Goal: Communication & Community: Participate in discussion

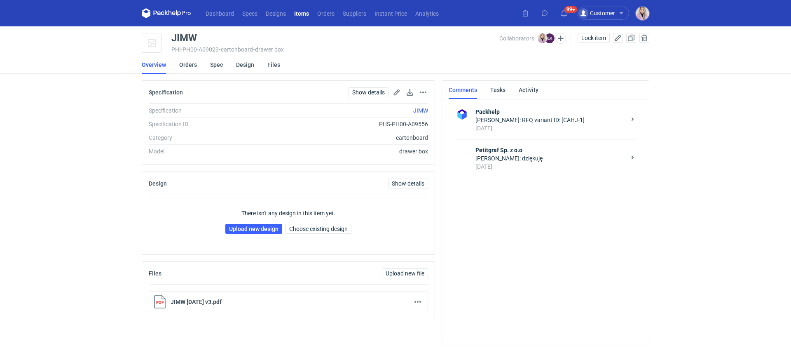
click at [517, 163] on div "[DATE]" at bounding box center [551, 166] width 150 height 8
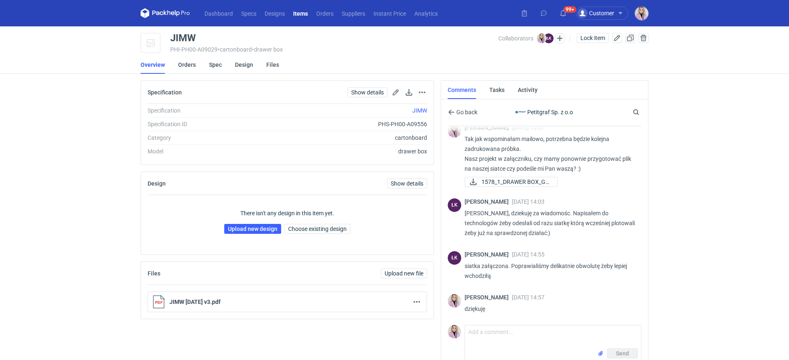
scroll to position [8, 0]
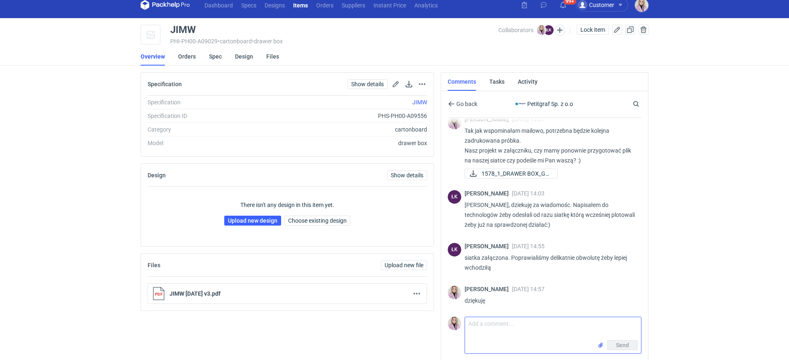
click at [495, 336] on textarea "Comment message" at bounding box center [553, 328] width 176 height 23
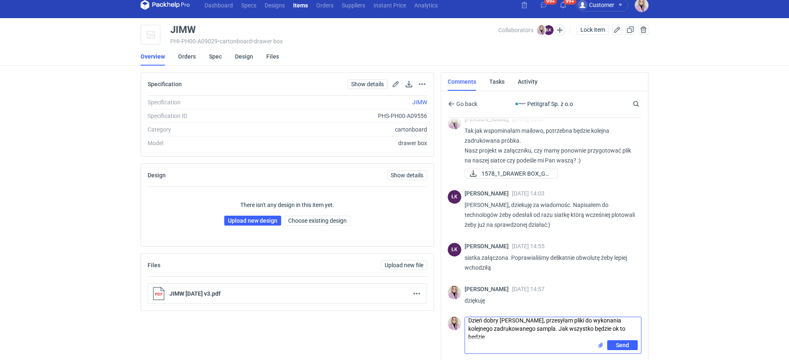
scroll to position [0, 0]
drag, startPoint x: 491, startPoint y: 340, endPoint x: 561, endPoint y: 331, distance: 70.7
click at [561, 331] on textarea "Dzień dobry [PERSON_NAME], przesyłam pliki do wykonania kolejnego zadrukowanego…" at bounding box center [553, 331] width 176 height 28
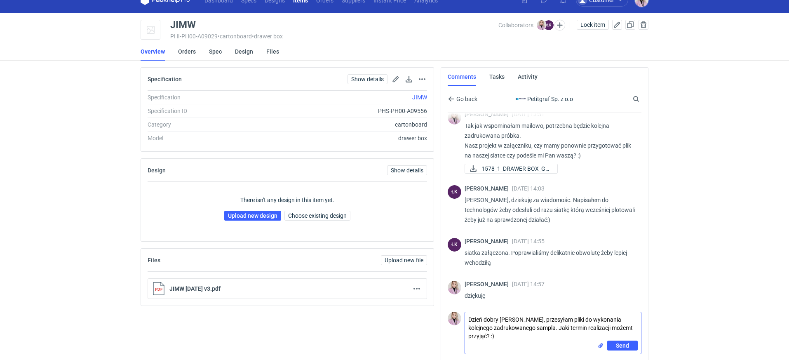
type textarea "Dzień dobry [PERSON_NAME], przesyłam pliki do wykonania kolejnego zadrukowanego…"
click at [544, 350] on div "Send" at bounding box center [553, 346] width 176 height 13
click at [599, 345] on input "file" at bounding box center [600, 345] width 7 height 9
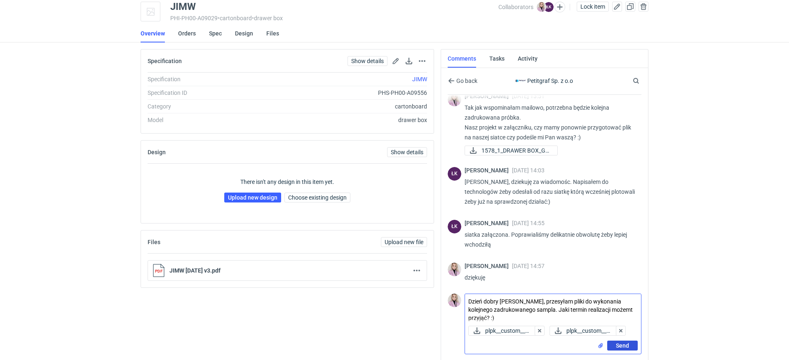
click at [623, 340] on button "Send" at bounding box center [622, 345] width 31 height 10
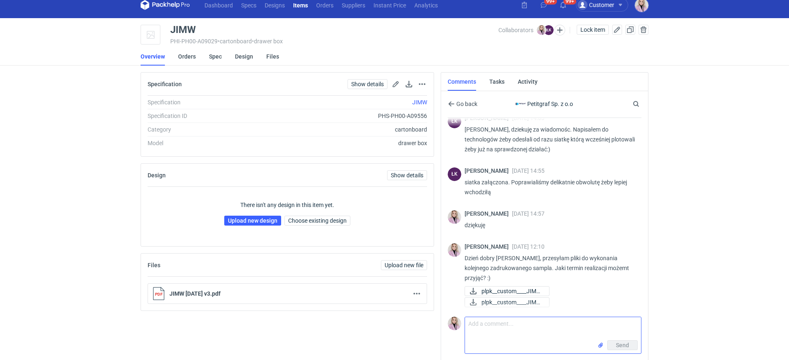
scroll to position [0, 0]
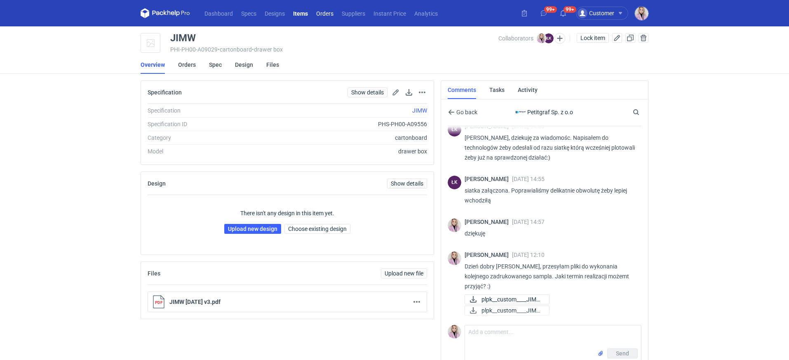
click at [317, 14] on link "Orders" at bounding box center [325, 13] width 26 height 10
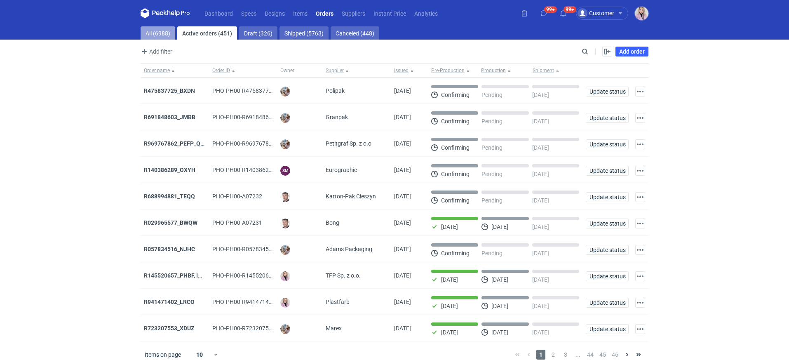
click at [151, 31] on link "All (6988)" at bounding box center [158, 32] width 35 height 13
click at [584, 51] on input "Search" at bounding box center [549, 52] width 82 height 10
paste input "NUPQ"
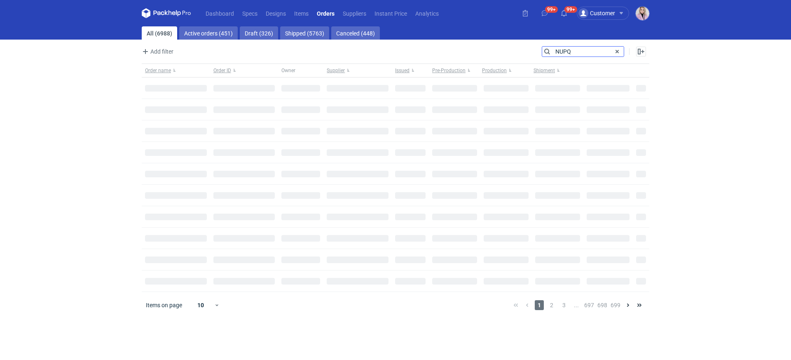
type input "NUPQ"
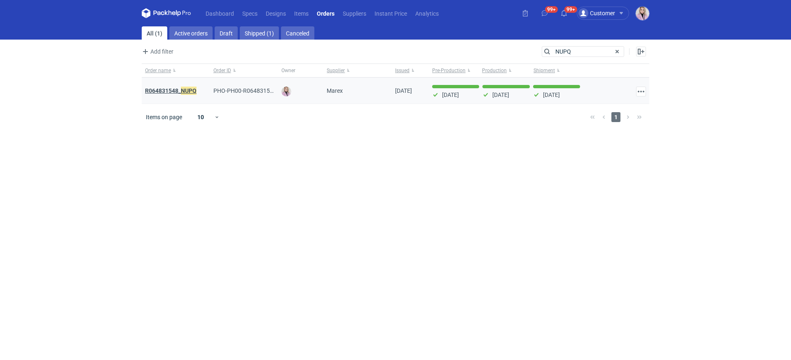
click at [180, 91] on strong "R064831548_ NUPQ" at bounding box center [171, 90] width 52 height 9
